Goal: Task Accomplishment & Management: Complete application form

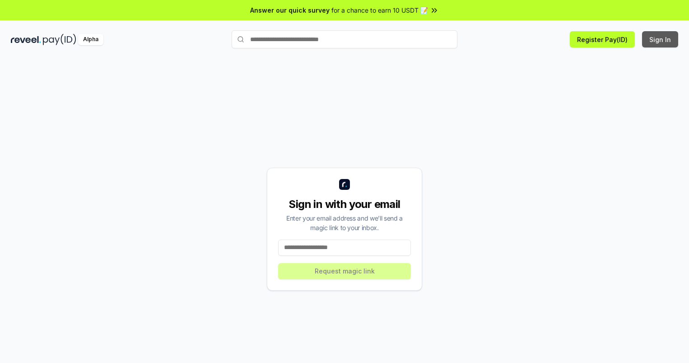
click at [661, 39] on button "Sign In" at bounding box center [660, 39] width 36 height 16
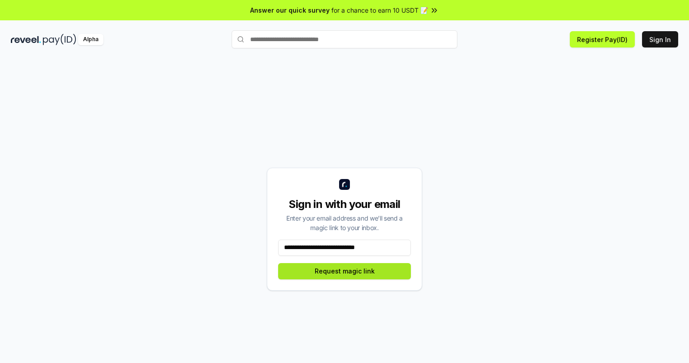
type input "**********"
click at [345, 271] on button "Request magic link" at bounding box center [344, 271] width 133 height 16
